Goal: Information Seeking & Learning: Check status

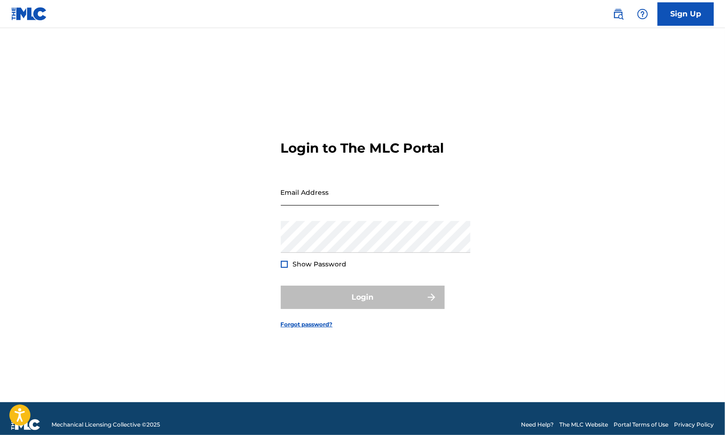
type input "[EMAIL_ADDRESS][DOMAIN_NAME]"
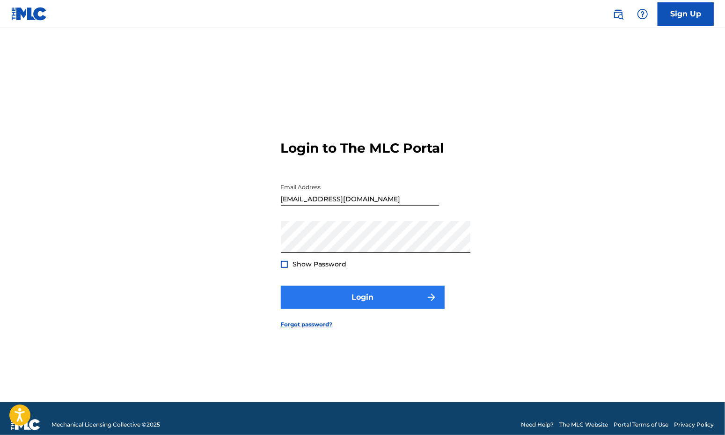
click at [358, 309] on button "Login" at bounding box center [363, 296] width 164 height 23
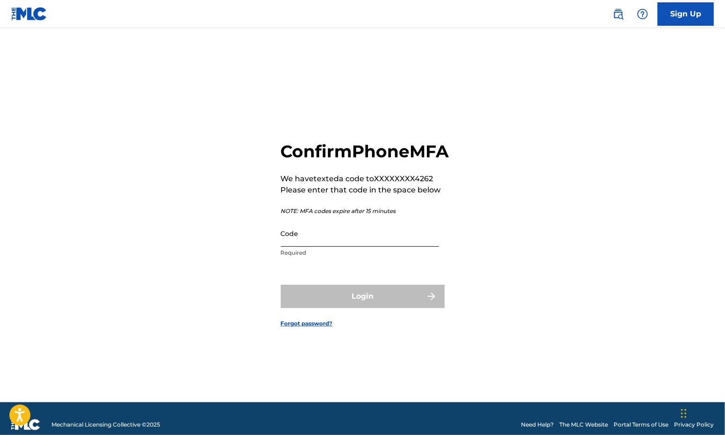
click at [315, 241] on input "Code" at bounding box center [360, 233] width 158 height 27
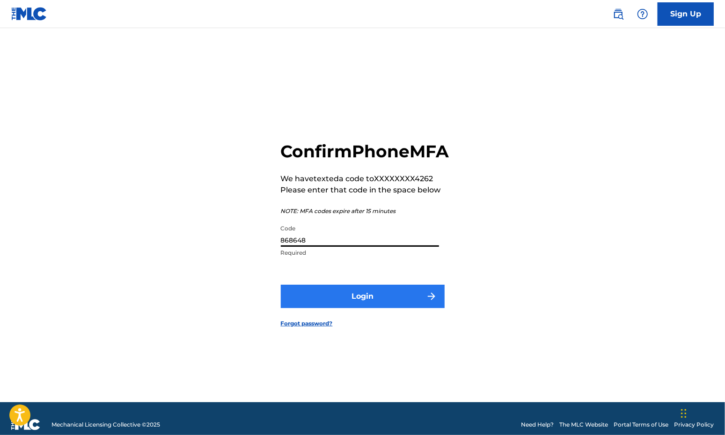
type input "868648"
click at [351, 306] on button "Login" at bounding box center [363, 296] width 164 height 23
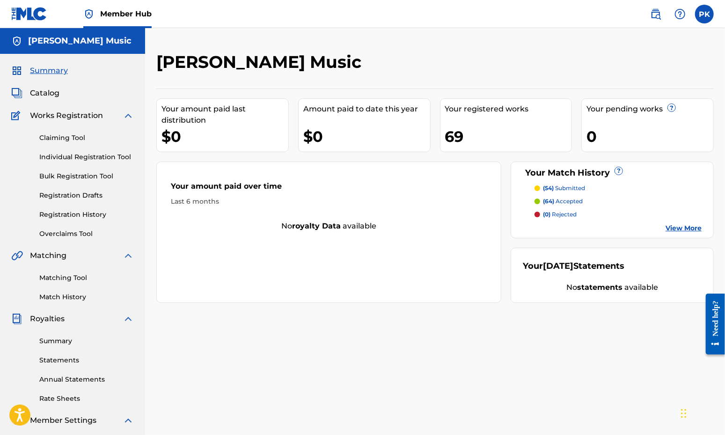
click at [676, 233] on link "View More" at bounding box center [683, 228] width 36 height 10
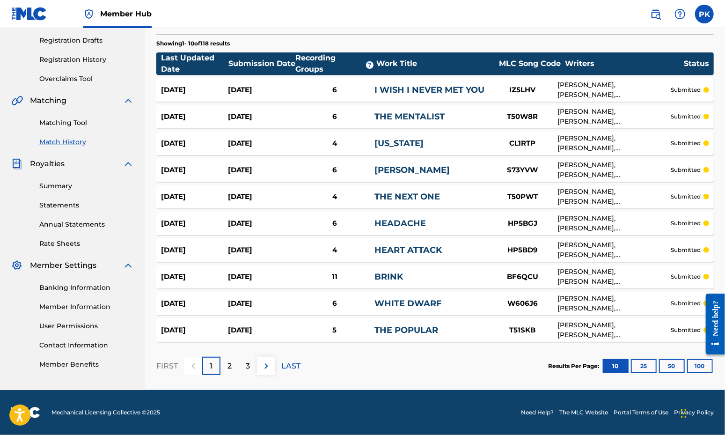
scroll to position [108, 0]
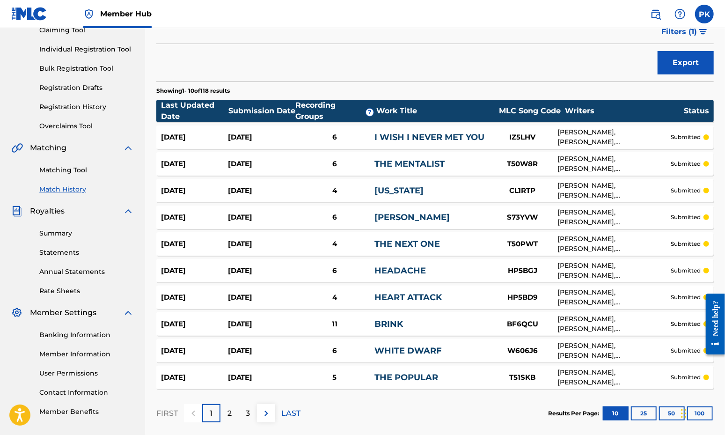
click at [462, 117] on div "Work Title" at bounding box center [435, 110] width 118 height 11
click at [450, 117] on div "Work Title" at bounding box center [435, 110] width 118 height 11
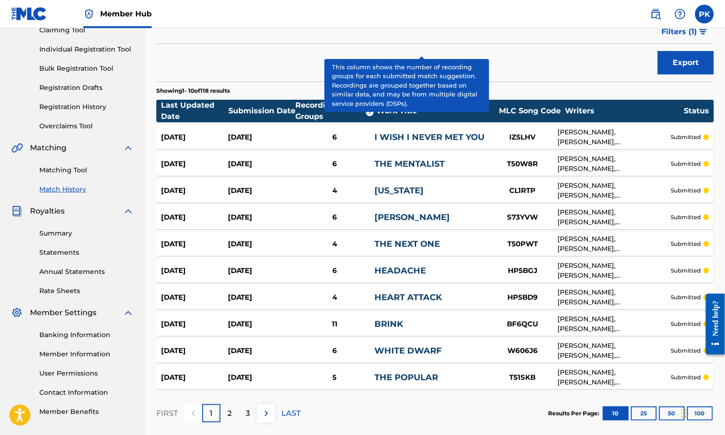
click at [373, 116] on span "?" at bounding box center [369, 112] width 7 height 7
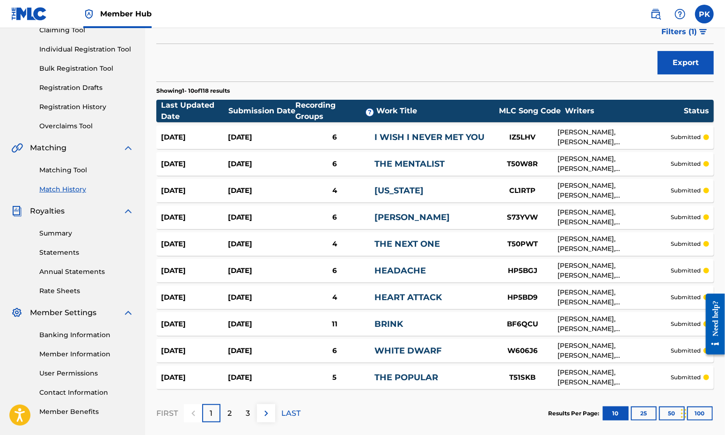
click at [439, 113] on div "Match History Match History is a record of recent match suggestions that you've…" at bounding box center [434, 190] width 557 height 493
click at [374, 143] on div "6" at bounding box center [334, 137] width 80 height 11
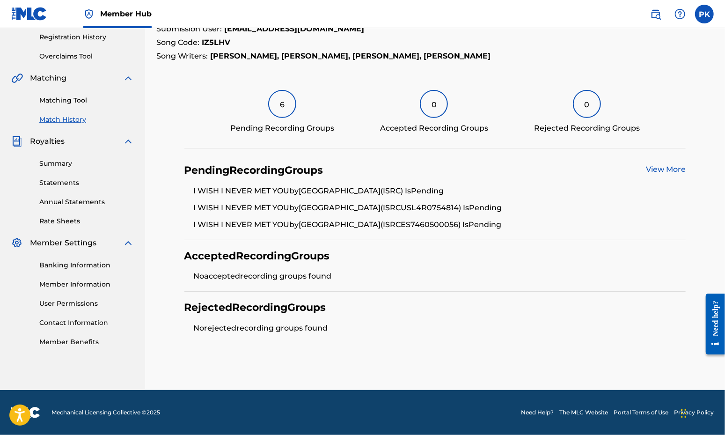
scroll to position [257, 0]
click at [653, 165] on link "View More" at bounding box center [666, 169] width 40 height 9
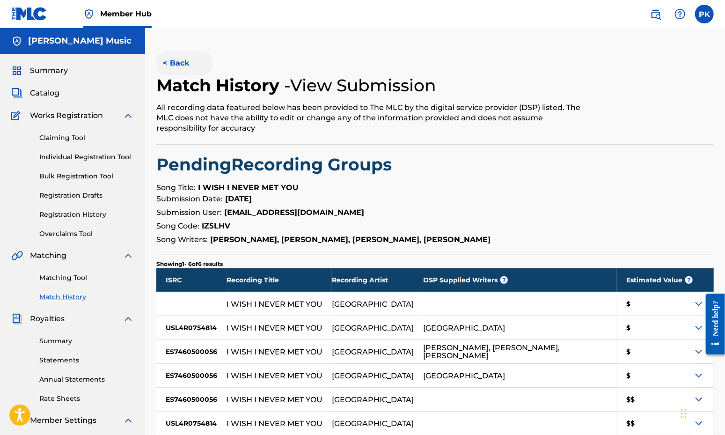
click at [209, 75] on button "< Back" at bounding box center [184, 62] width 56 height 23
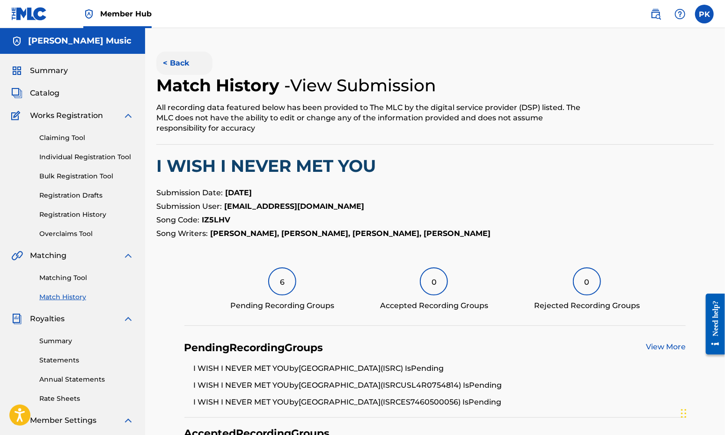
click at [212, 75] on button "< Back" at bounding box center [184, 62] width 56 height 23
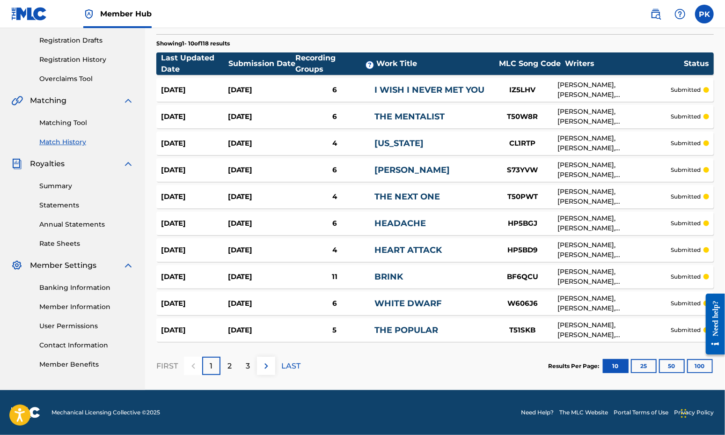
scroll to position [255, 0]
click at [300, 360] on p "LAST" at bounding box center [290, 365] width 19 height 11
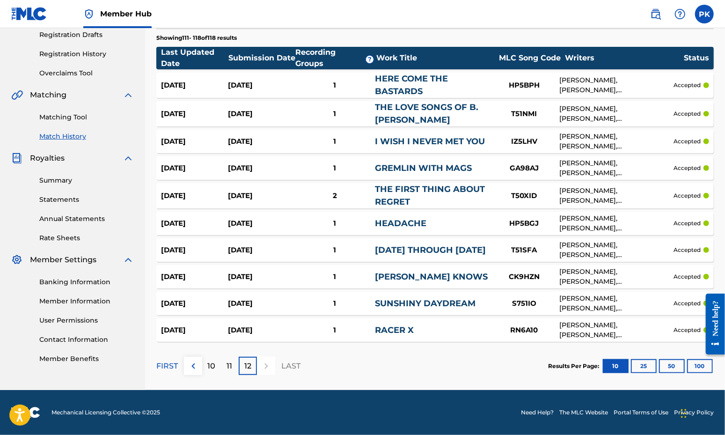
scroll to position [229, 0]
click at [239, 357] on div "11" at bounding box center [229, 366] width 18 height 18
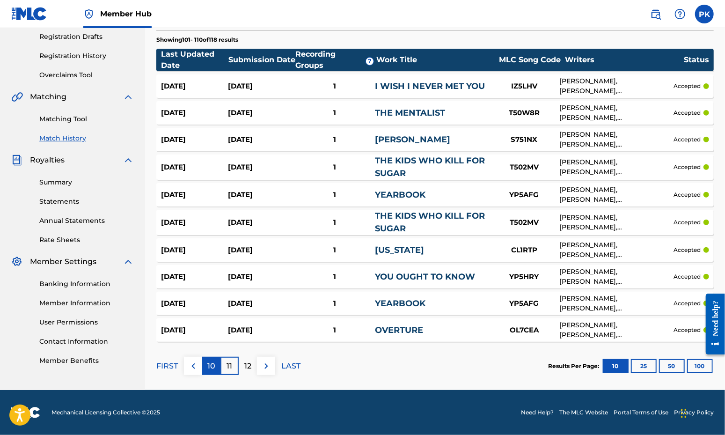
click at [215, 372] on p "10" at bounding box center [211, 365] width 8 height 11
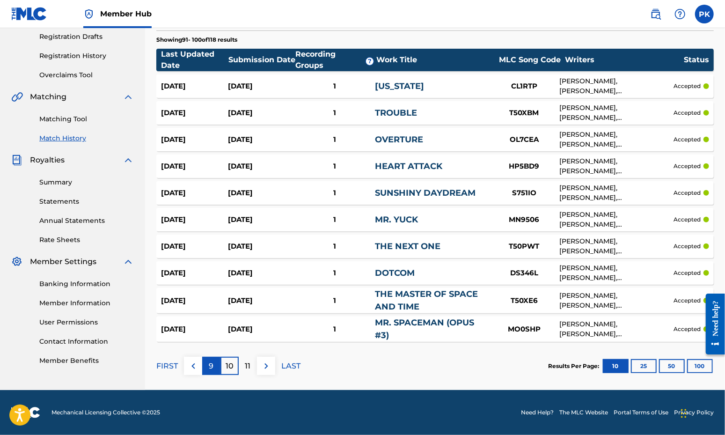
click at [214, 372] on p "9" at bounding box center [211, 365] width 5 height 11
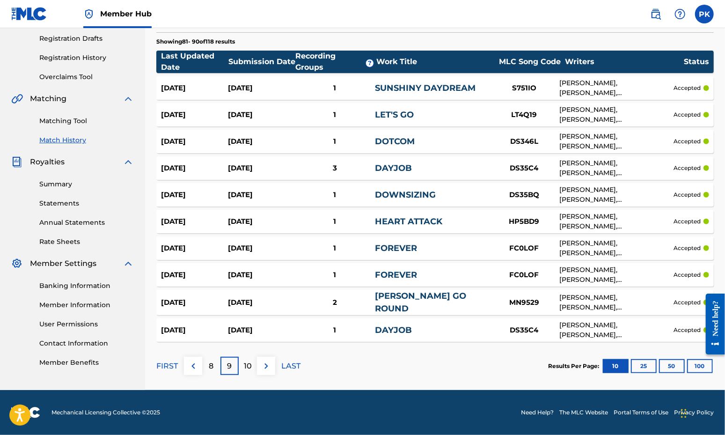
click at [375, 163] on div "3" at bounding box center [335, 168] width 80 height 11
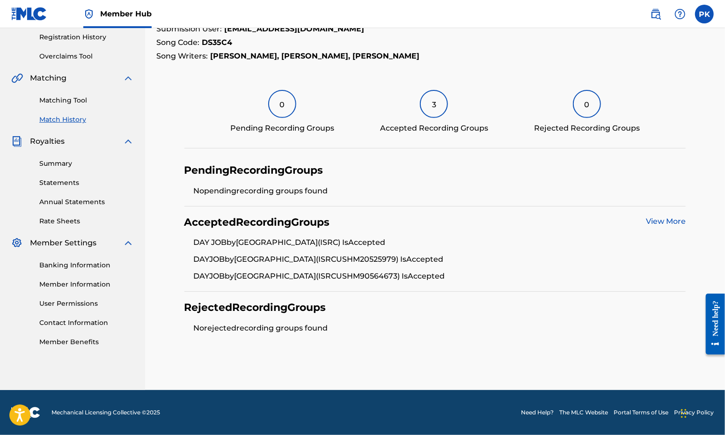
scroll to position [257, 0]
click at [654, 217] on link "View More" at bounding box center [666, 221] width 40 height 9
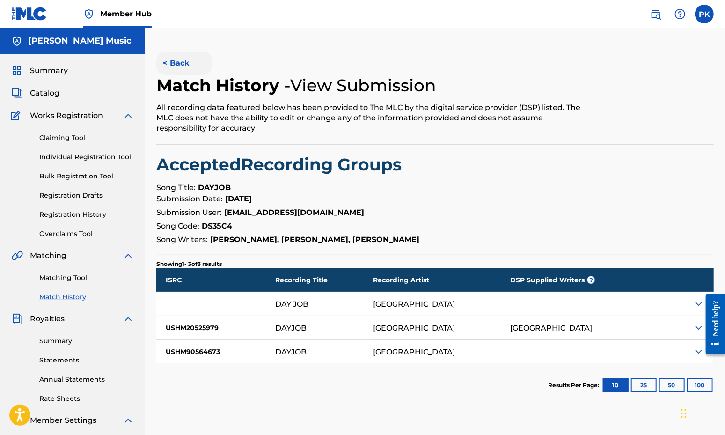
click at [203, 75] on button "< Back" at bounding box center [184, 62] width 56 height 23
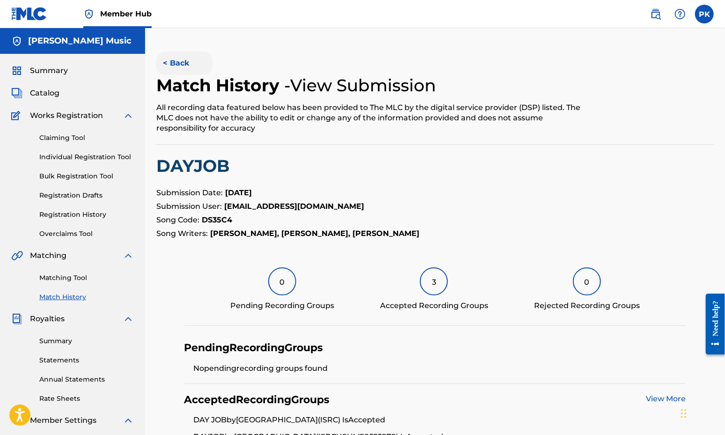
click at [207, 70] on button "< Back" at bounding box center [184, 62] width 56 height 23
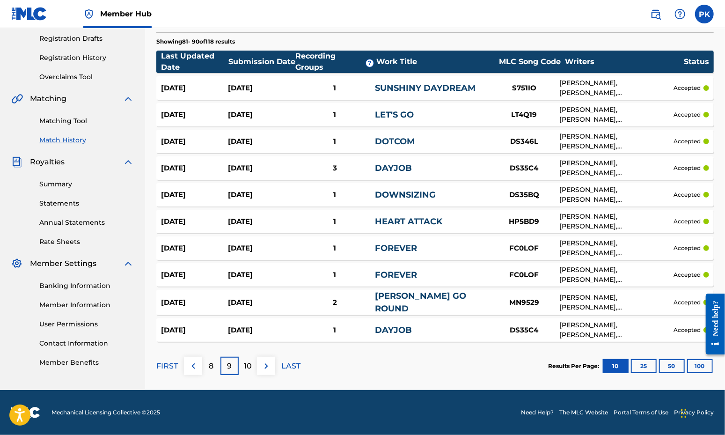
scroll to position [227, 0]
click at [220, 375] on div "8" at bounding box center [211, 366] width 18 height 18
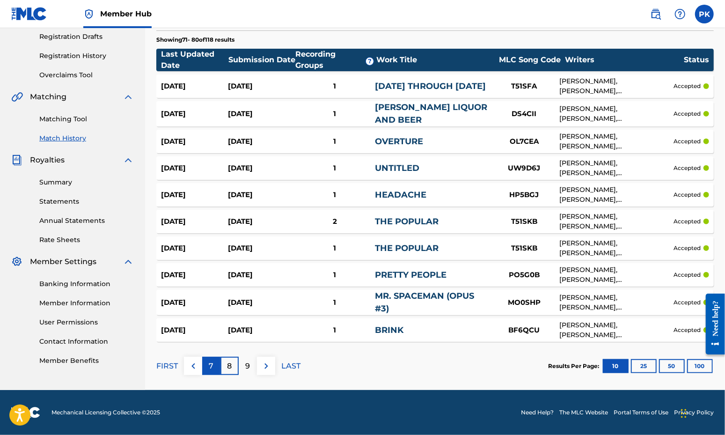
click at [220, 375] on div "7" at bounding box center [211, 366] width 18 height 18
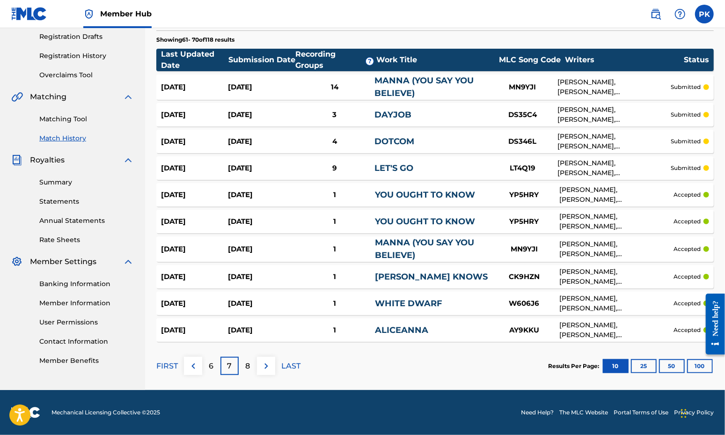
click at [374, 163] on div "9" at bounding box center [334, 168] width 80 height 11
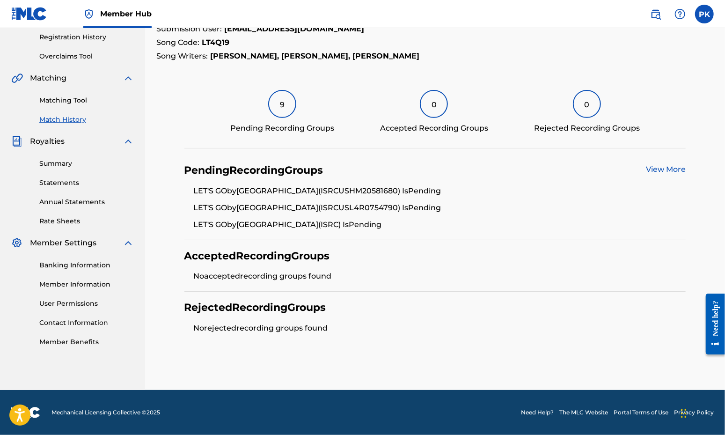
scroll to position [255, 0]
click at [661, 165] on link "View More" at bounding box center [666, 169] width 40 height 9
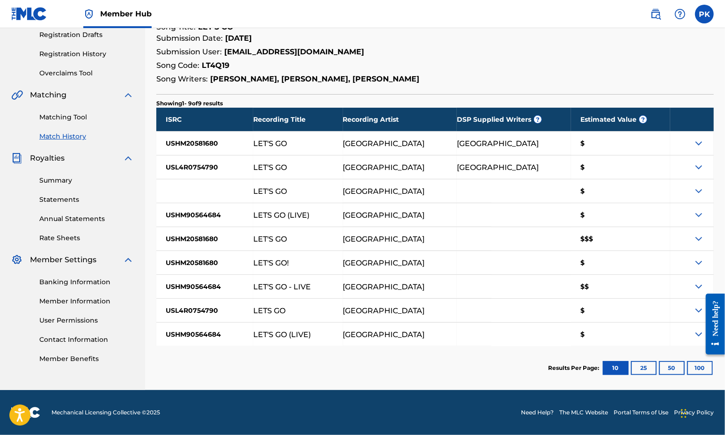
scroll to position [175, 0]
click at [693, 244] on img at bounding box center [698, 238] width 11 height 11
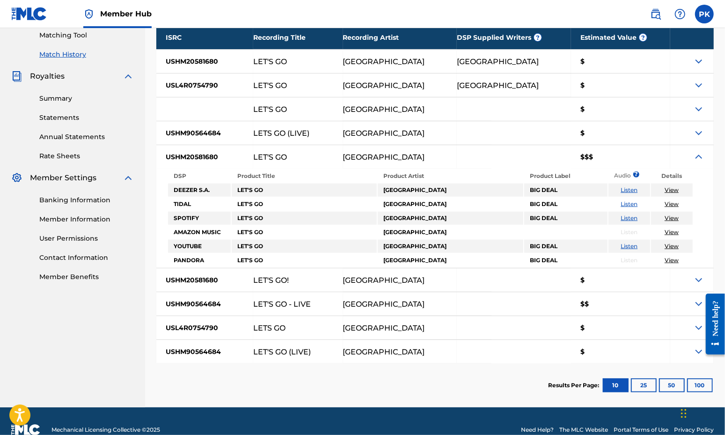
scroll to position [262, 0]
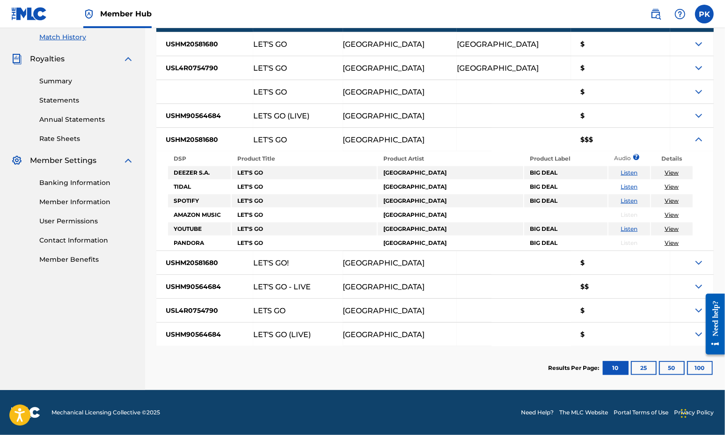
click at [672, 246] on link "View" at bounding box center [671, 242] width 14 height 7
click at [694, 145] on img at bounding box center [698, 139] width 11 height 11
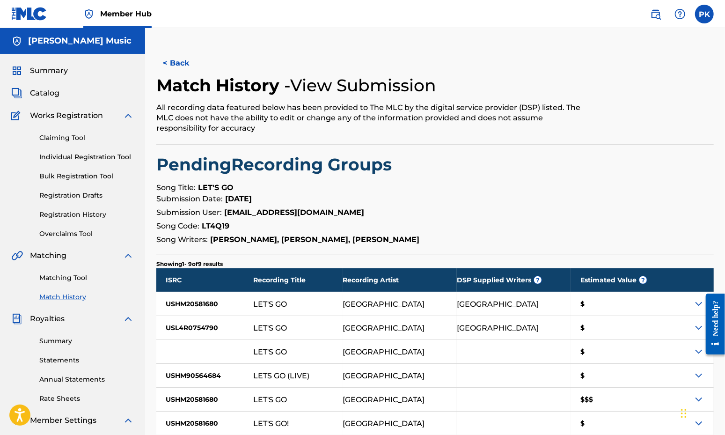
scroll to position [0, 0]
click at [212, 75] on button "< Back" at bounding box center [184, 62] width 56 height 23
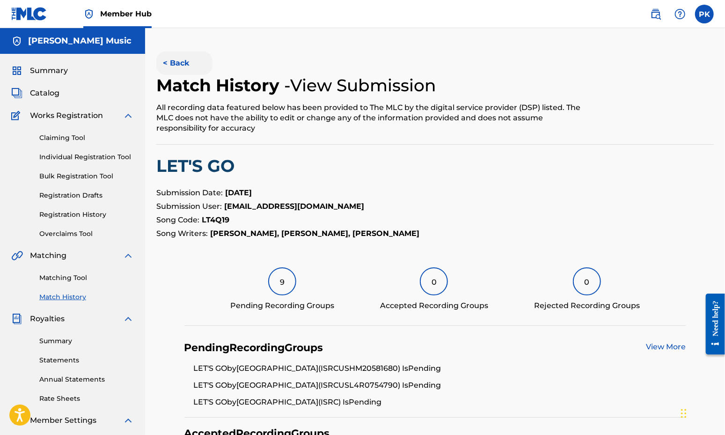
click at [208, 72] on button "< Back" at bounding box center [184, 62] width 56 height 23
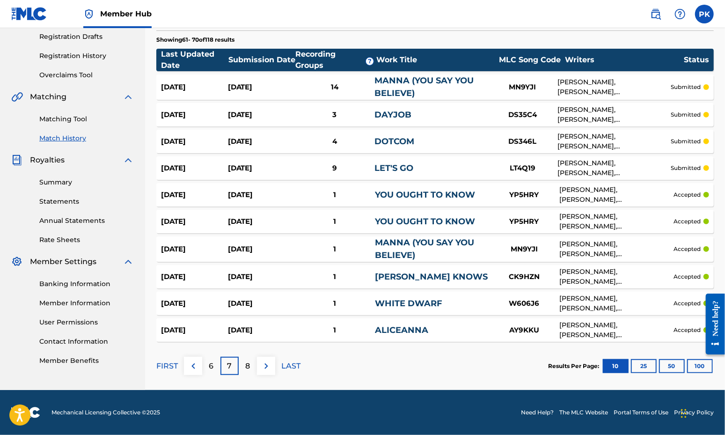
click at [374, 82] on div "14" at bounding box center [334, 87] width 80 height 11
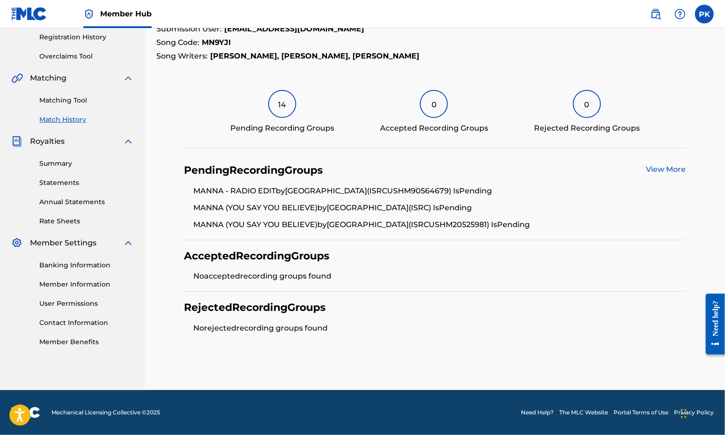
scroll to position [257, 0]
click at [656, 165] on link "View More" at bounding box center [666, 169] width 40 height 9
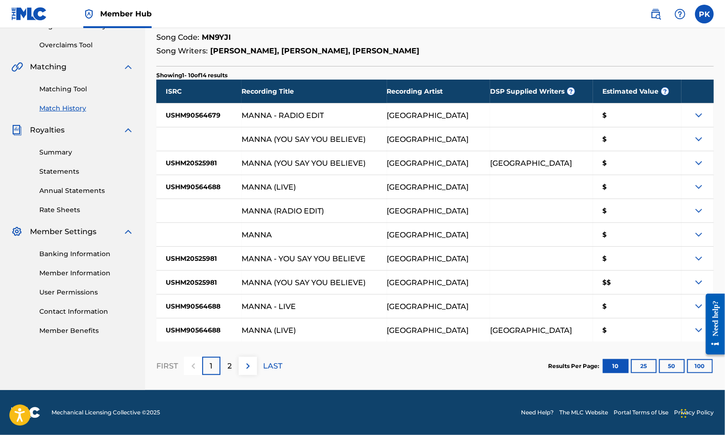
scroll to position [236, 0]
click at [693, 277] on img at bounding box center [698, 282] width 11 height 11
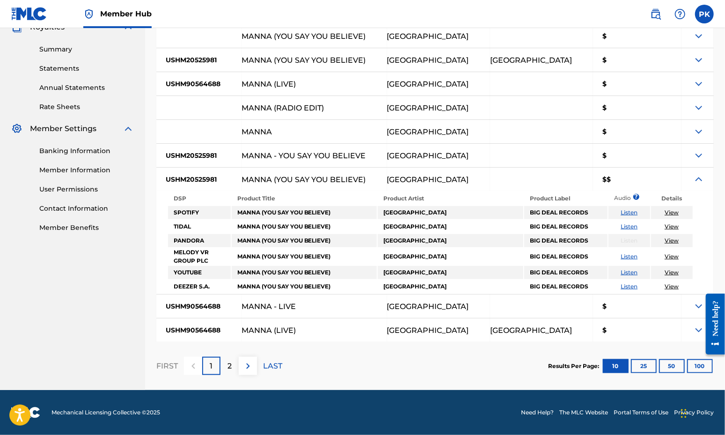
scroll to position [354, 0]
click at [693, 174] on img at bounding box center [698, 179] width 11 height 11
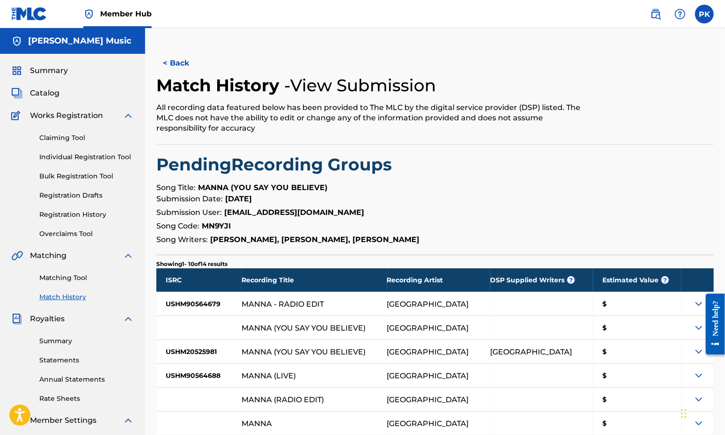
scroll to position [0, 0]
click at [212, 75] on button "< Back" at bounding box center [184, 62] width 56 height 23
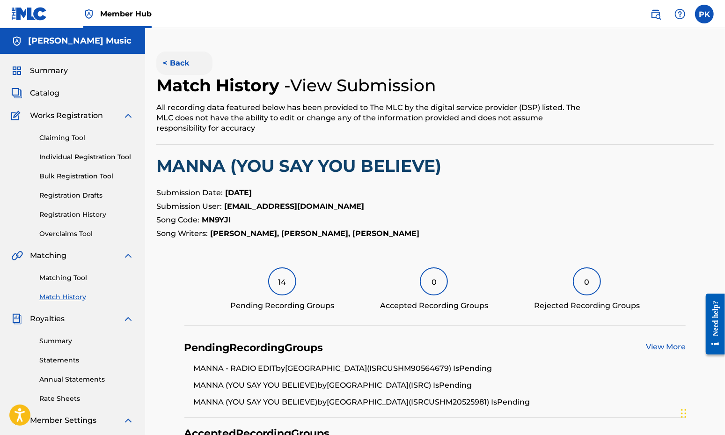
click at [212, 75] on button "< Back" at bounding box center [184, 62] width 56 height 23
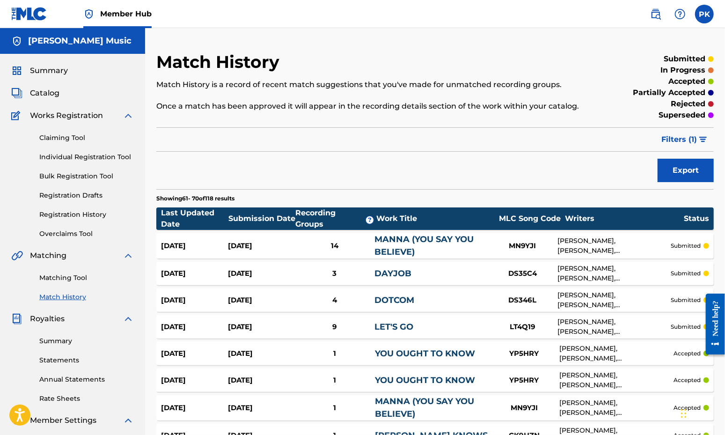
scroll to position [219, 0]
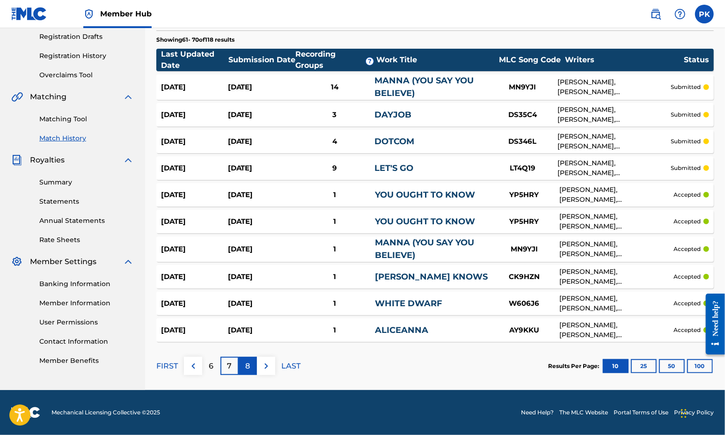
click at [250, 372] on p "8" at bounding box center [248, 365] width 5 height 11
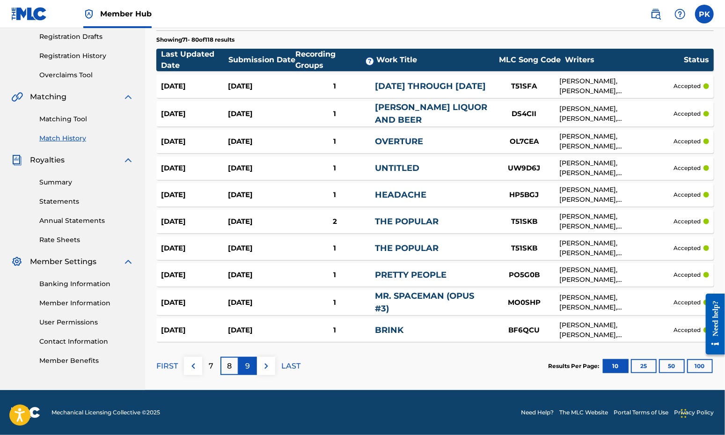
click at [250, 372] on p "9" at bounding box center [248, 365] width 5 height 11
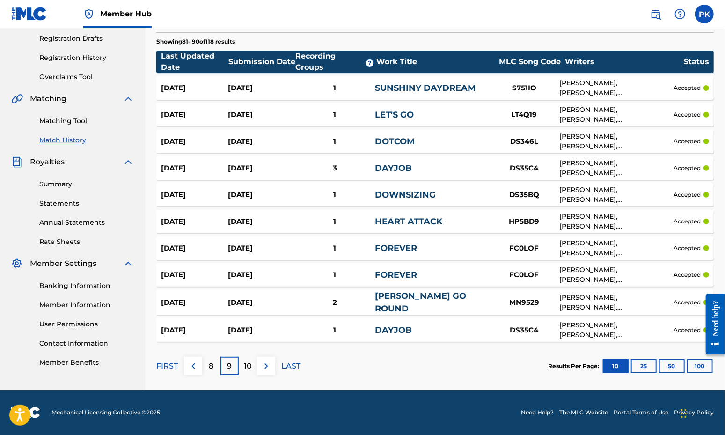
scroll to position [197, 0]
click at [459, 89] on link "SUNSHINY DAYDREAM" at bounding box center [425, 88] width 101 height 10
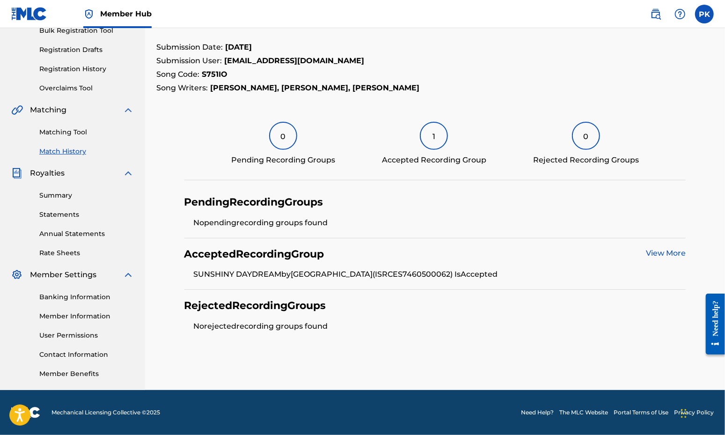
scroll to position [221, 0]
click at [653, 248] on link "View More" at bounding box center [666, 252] width 40 height 9
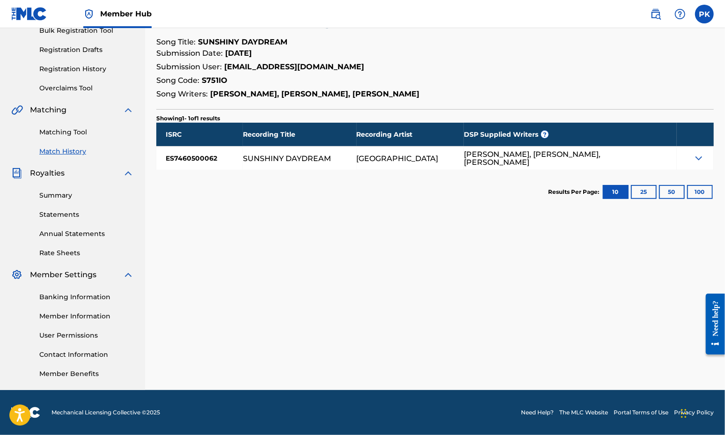
scroll to position [175, 0]
click at [701, 155] on div at bounding box center [695, 157] width 37 height 23
click at [693, 156] on img at bounding box center [698, 158] width 11 height 11
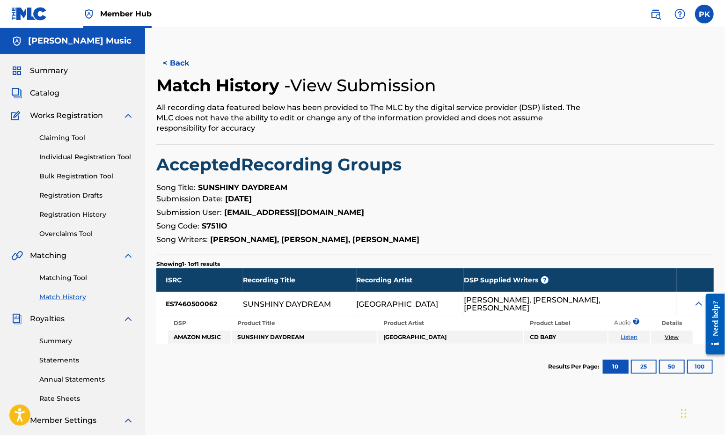
scroll to position [0, 0]
click at [212, 75] on button "< Back" at bounding box center [184, 62] width 56 height 23
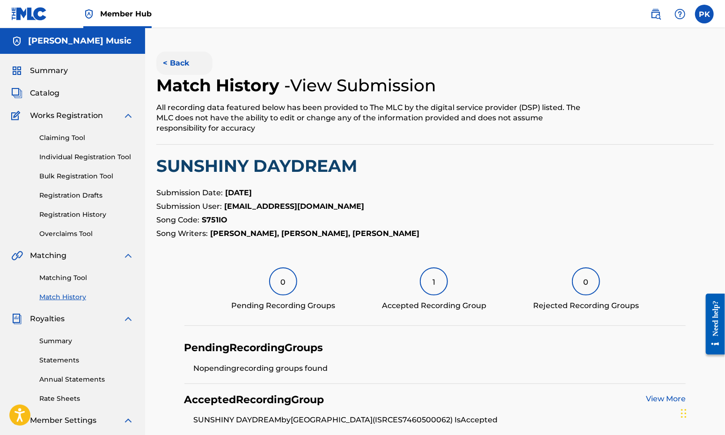
click at [212, 75] on button "< Back" at bounding box center [184, 62] width 56 height 23
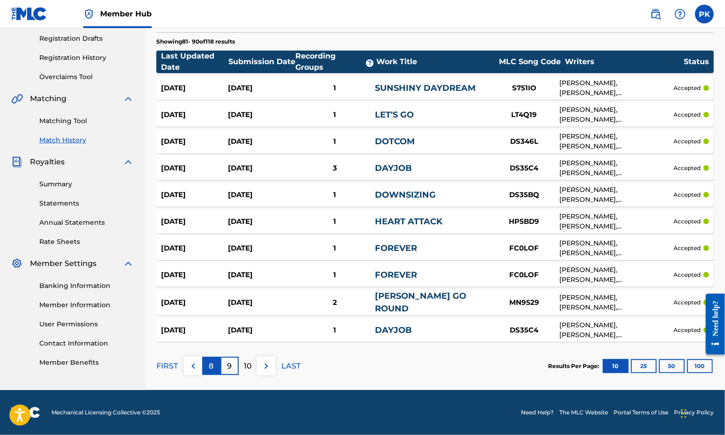
click at [214, 372] on p "8" at bounding box center [211, 365] width 5 height 11
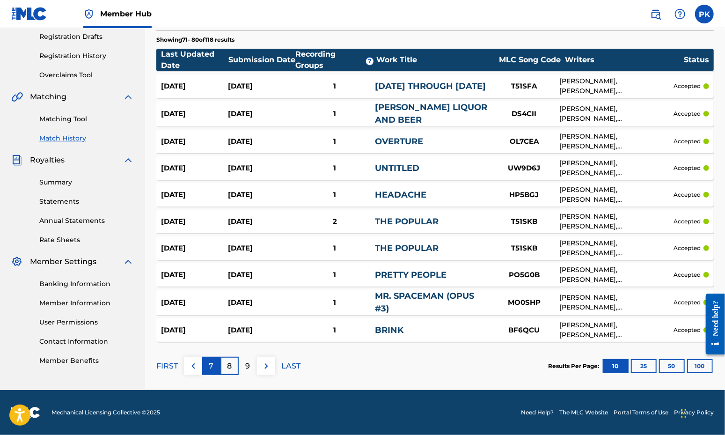
click at [220, 375] on div "7" at bounding box center [211, 366] width 18 height 18
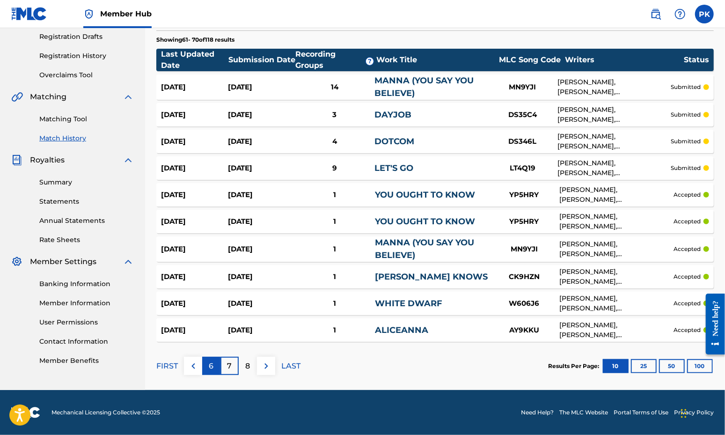
click at [214, 372] on p "6" at bounding box center [211, 365] width 5 height 11
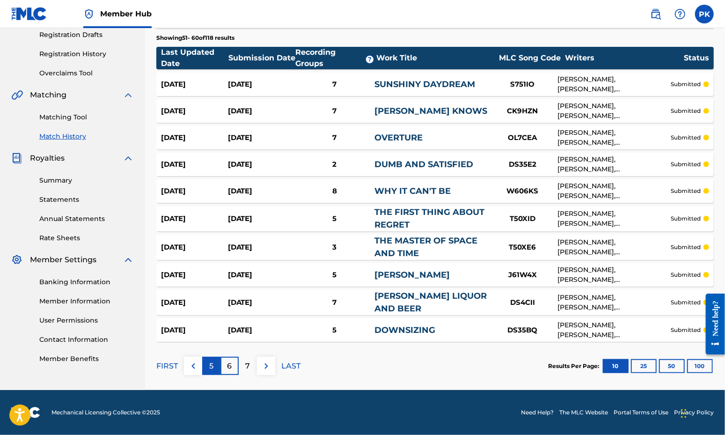
click at [213, 372] on p "5" at bounding box center [211, 365] width 4 height 11
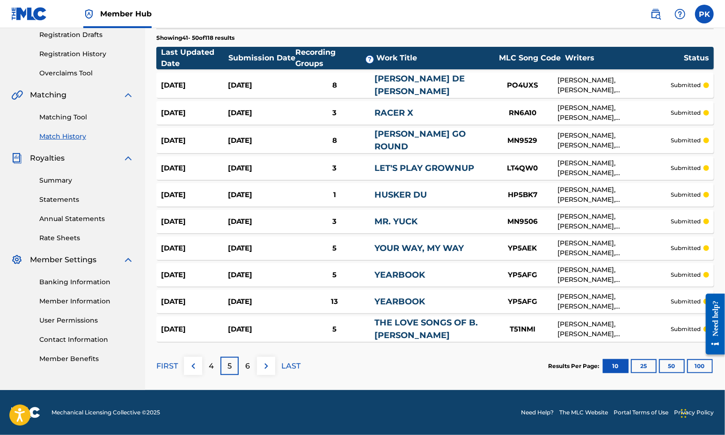
click at [232, 372] on p "5" at bounding box center [229, 365] width 4 height 11
click at [220, 375] on div "4" at bounding box center [211, 366] width 18 height 18
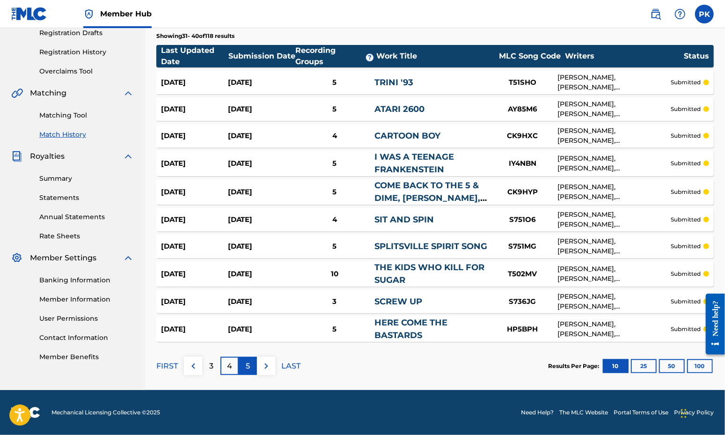
click at [250, 372] on p "5" at bounding box center [248, 365] width 4 height 11
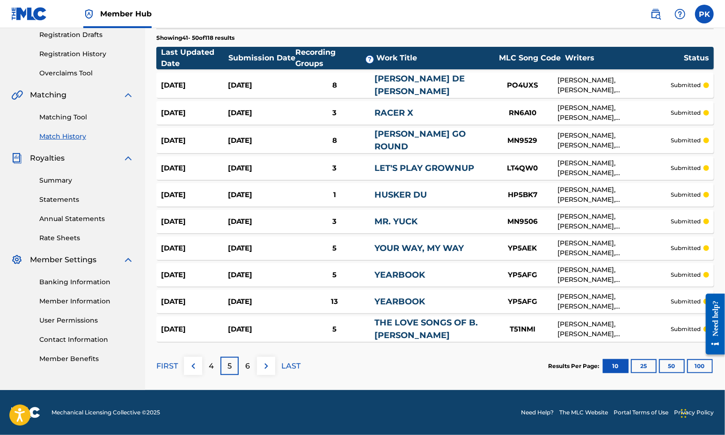
scroll to position [240, 0]
click at [250, 371] on p "6" at bounding box center [248, 365] width 5 height 11
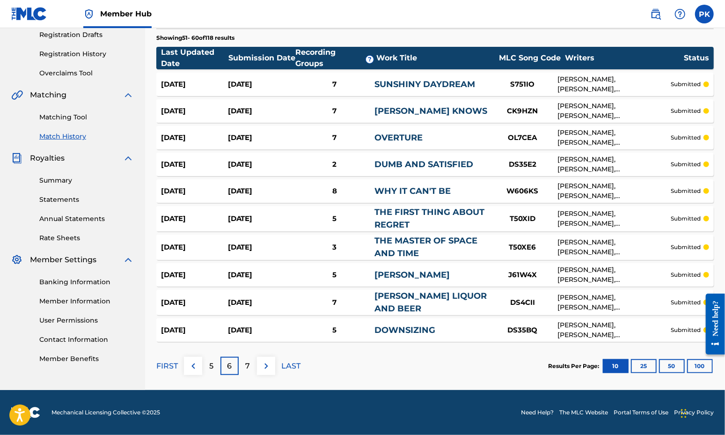
scroll to position [161, 0]
click at [374, 90] on div "7" at bounding box center [334, 84] width 80 height 11
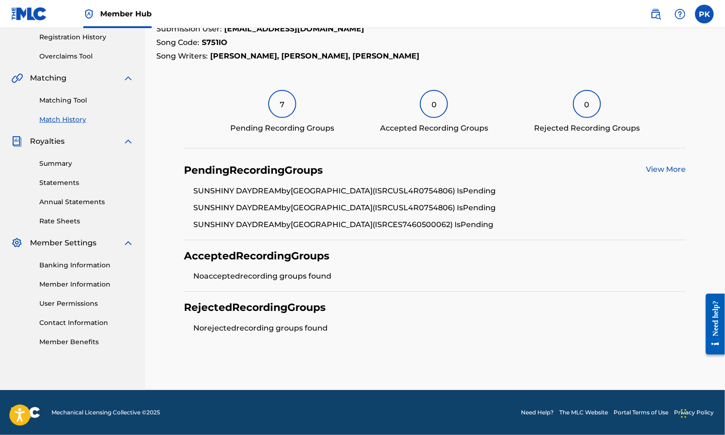
scroll to position [229, 0]
click at [652, 165] on link "View More" at bounding box center [666, 169] width 40 height 9
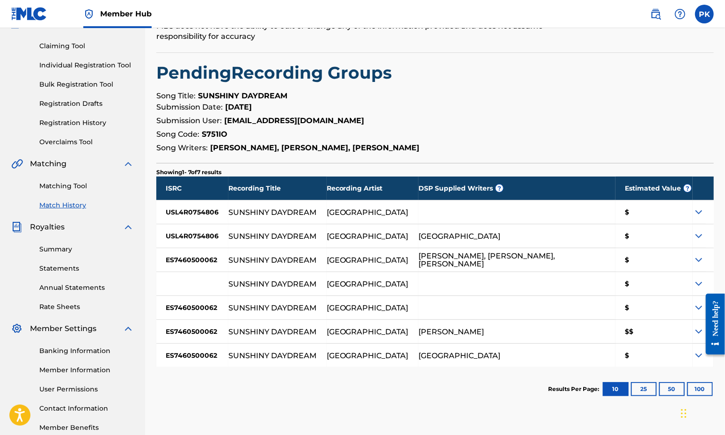
scroll to position [98, 0]
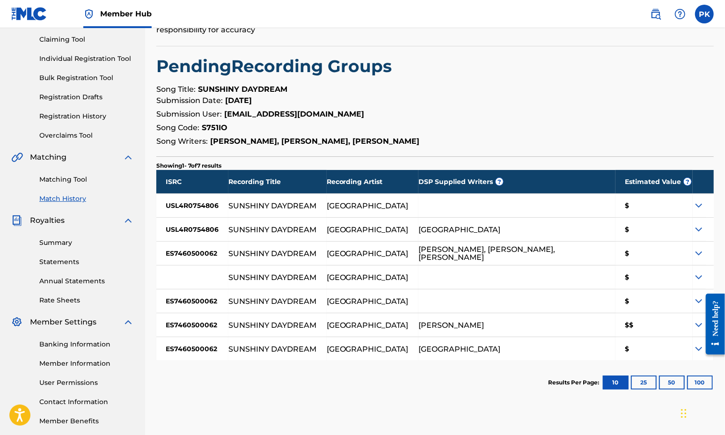
click at [694, 211] on img at bounding box center [698, 205] width 11 height 11
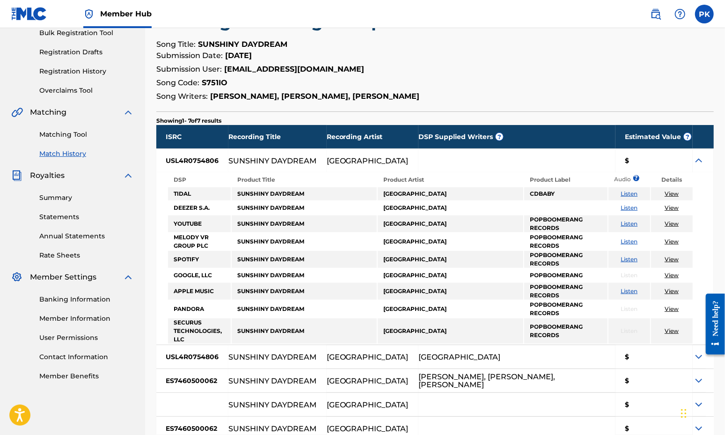
scroll to position [170, 0]
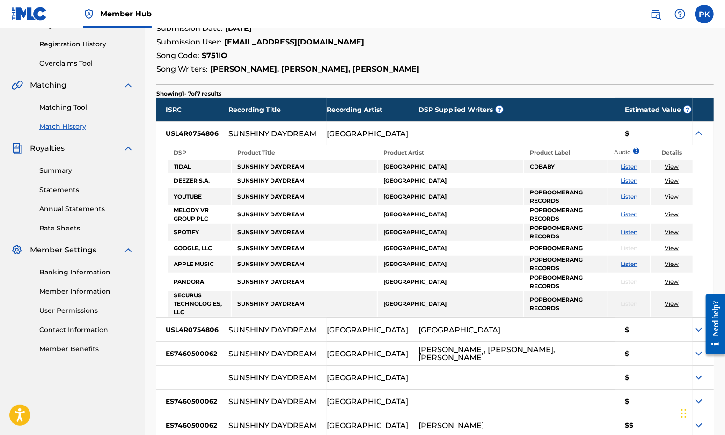
click at [693, 139] on img at bounding box center [698, 133] width 11 height 11
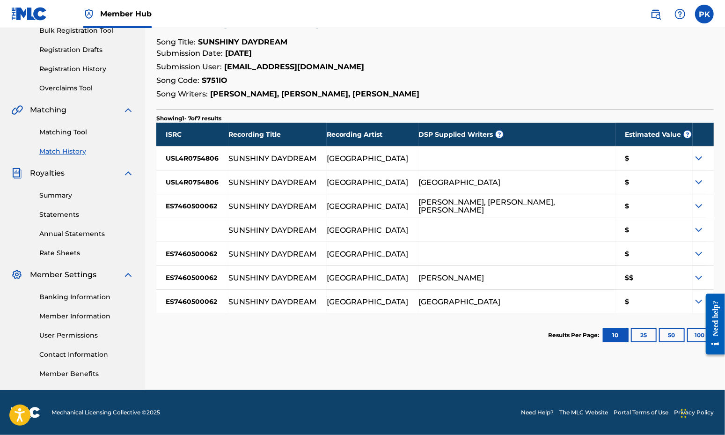
click at [693, 185] on img at bounding box center [698, 181] width 11 height 11
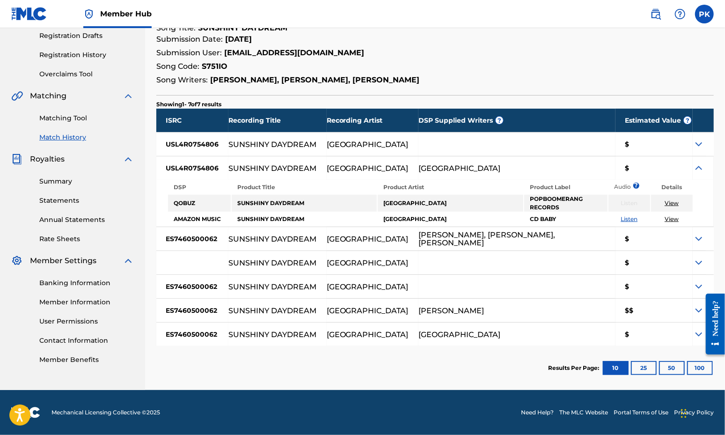
click at [694, 174] on img at bounding box center [698, 167] width 11 height 11
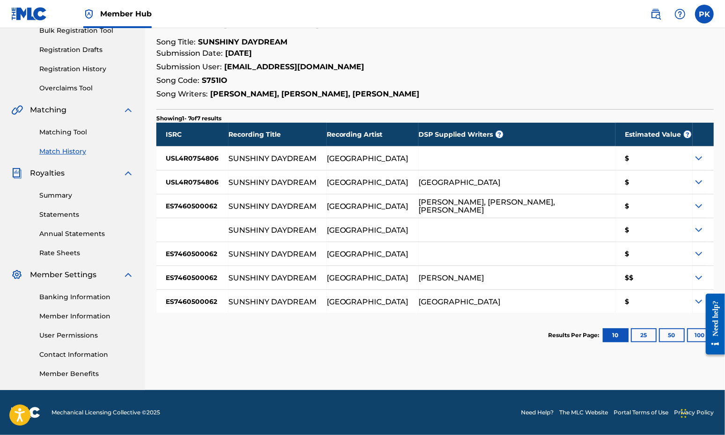
click at [693, 212] on img at bounding box center [698, 205] width 11 height 11
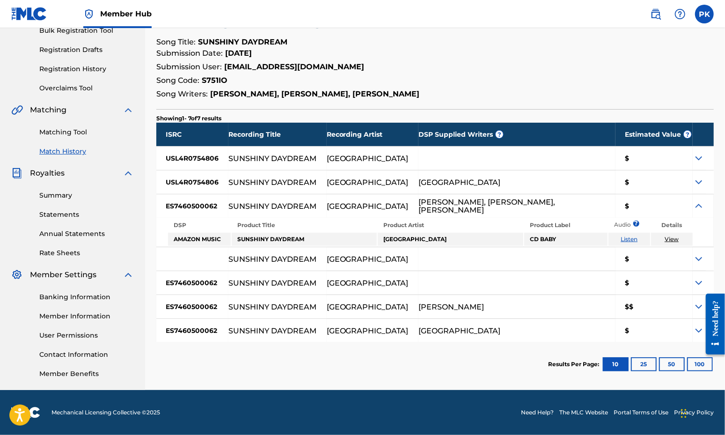
click at [693, 212] on img at bounding box center [698, 205] width 11 height 11
